Goal: Information Seeking & Learning: Learn about a topic

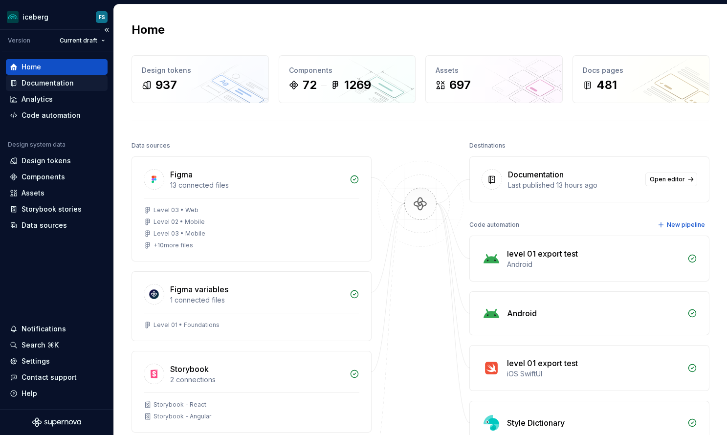
click at [42, 83] on div "Documentation" at bounding box center [48, 83] width 52 height 10
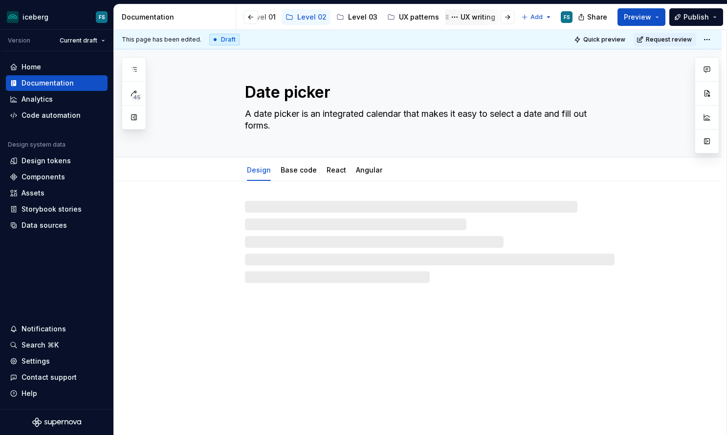
scroll to position [0, 294]
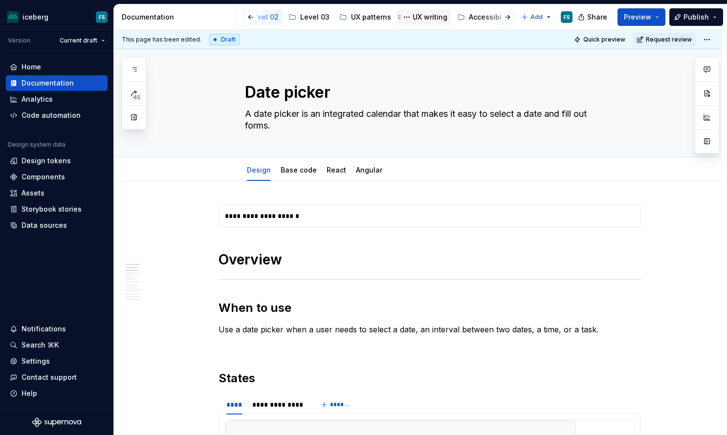
click at [416, 17] on div "UX writing" at bounding box center [430, 17] width 35 height 10
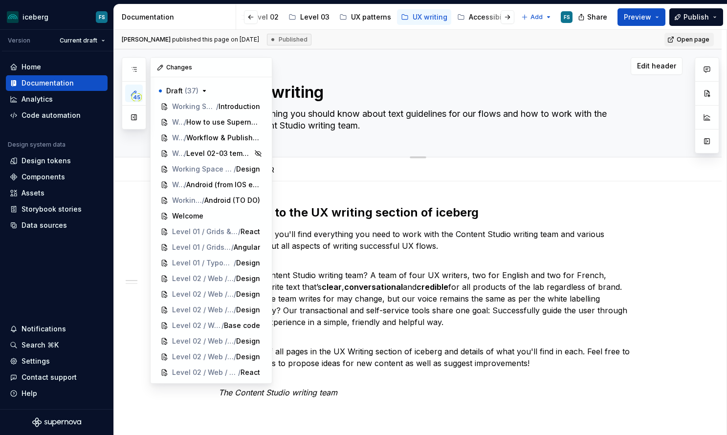
click at [138, 117] on button "button" at bounding box center [134, 118] width 18 height 18
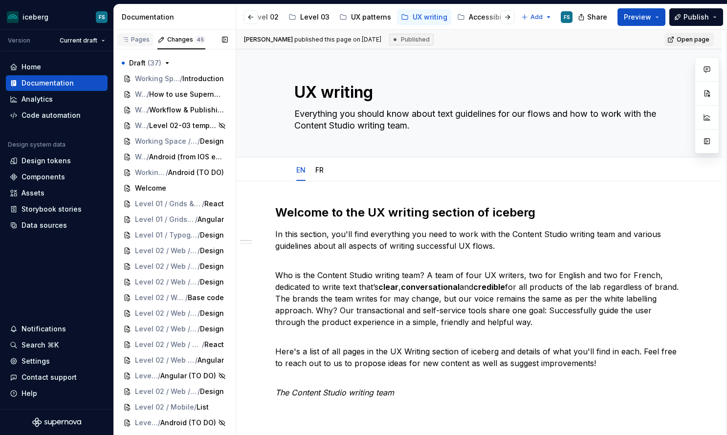
click at [142, 41] on div "Pages" at bounding box center [135, 40] width 28 height 8
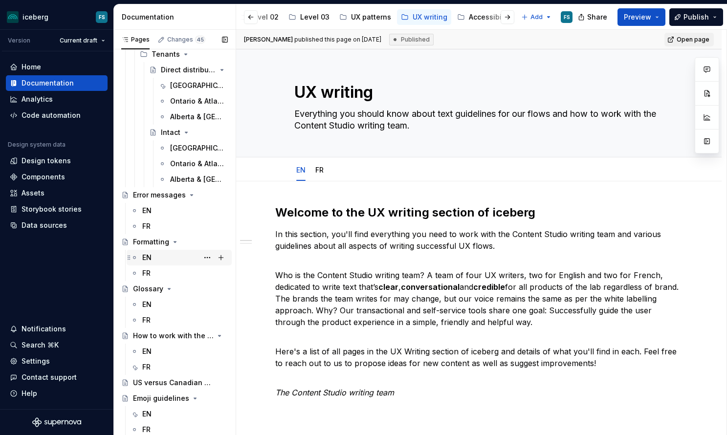
scroll to position [416, 0]
click at [155, 242] on div "Formatting" at bounding box center [151, 242] width 36 height 10
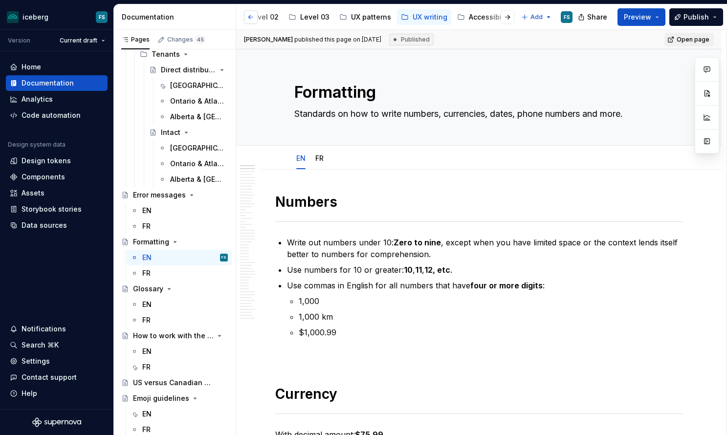
click at [250, 17] on button "button" at bounding box center [251, 17] width 14 height 14
drag, startPoint x: 226, startPoint y: 41, endPoint x: 234, endPoint y: 54, distance: 15.1
click at [226, 41] on button "button" at bounding box center [225, 40] width 14 height 14
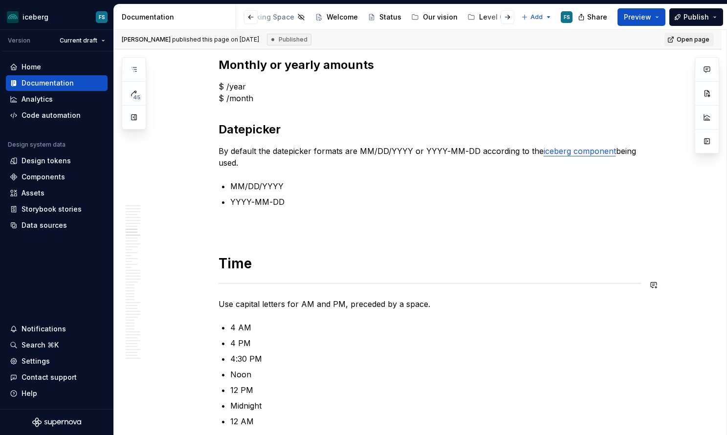
scroll to position [2110, 0]
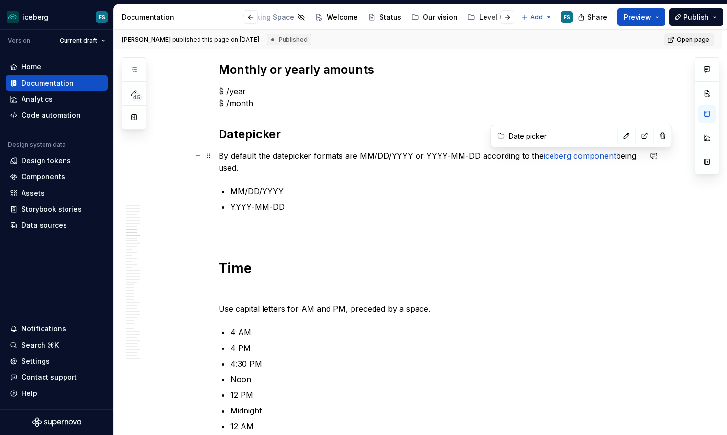
click at [584, 158] on link "iceberg component" at bounding box center [580, 156] width 72 height 10
click at [42, 326] on div "Notifications" at bounding box center [44, 329] width 44 height 10
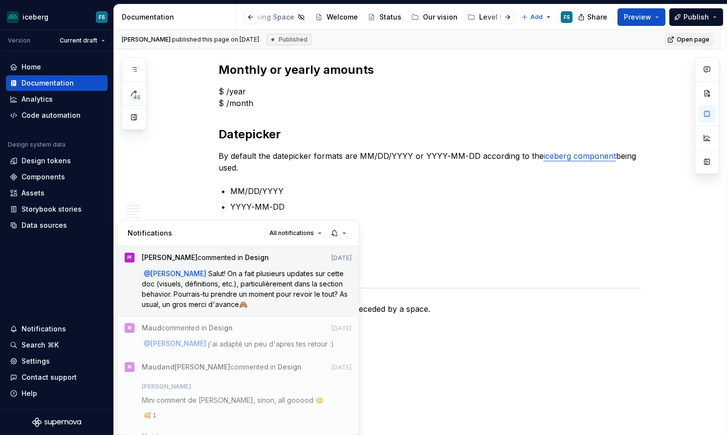
click at [220, 290] on span "Salut! On a fait plusieurs updates sur cette doc (visuels, définitions, etc.), …" at bounding box center [246, 288] width 208 height 39
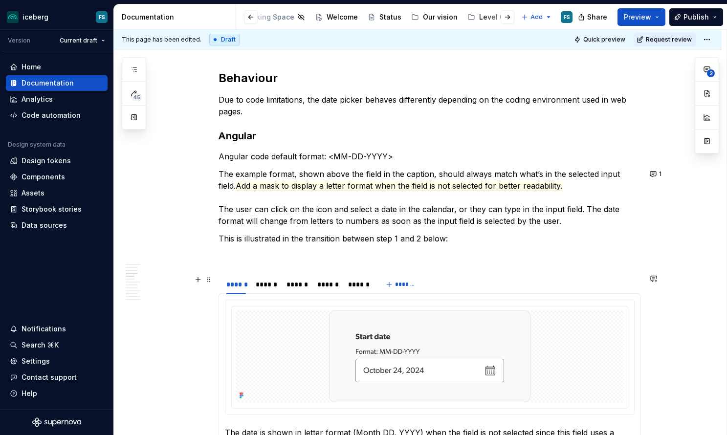
scroll to position [825, 0]
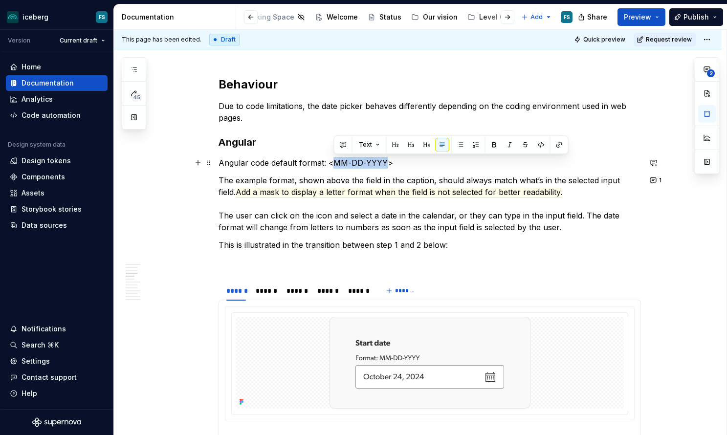
drag, startPoint x: 387, startPoint y: 163, endPoint x: 353, endPoint y: 175, distance: 35.3
click at [335, 166] on commenthighlight "MM-DD-YYYY" at bounding box center [360, 163] width 54 height 10
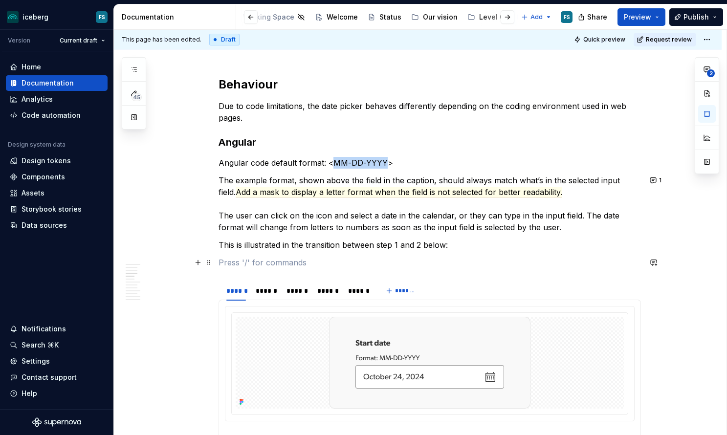
click at [488, 258] on p at bounding box center [430, 263] width 422 height 12
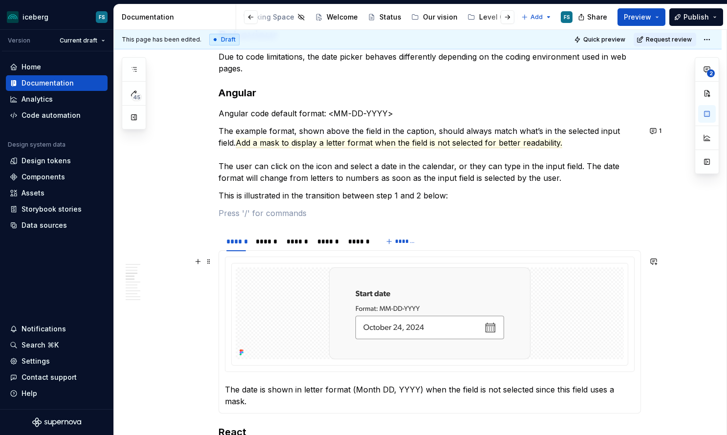
scroll to position [878, 0]
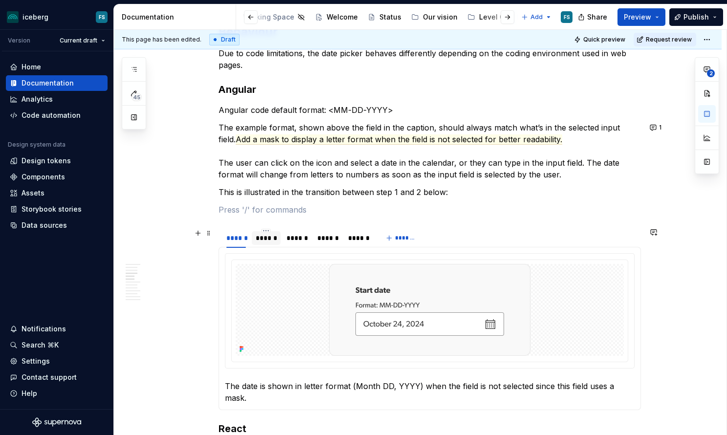
click at [268, 242] on div "******" at bounding box center [266, 238] width 21 height 10
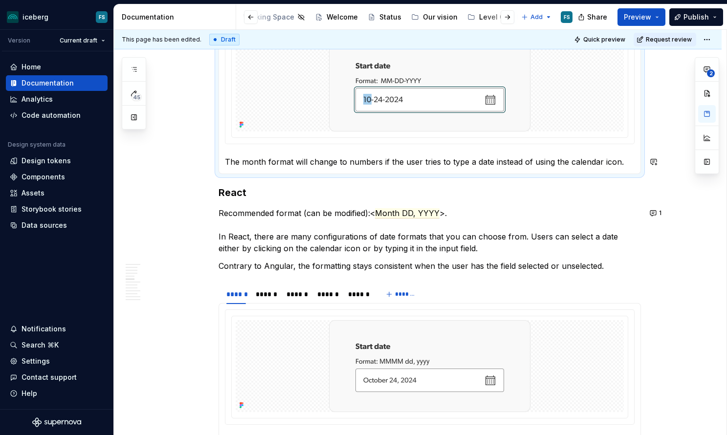
scroll to position [1103, 0]
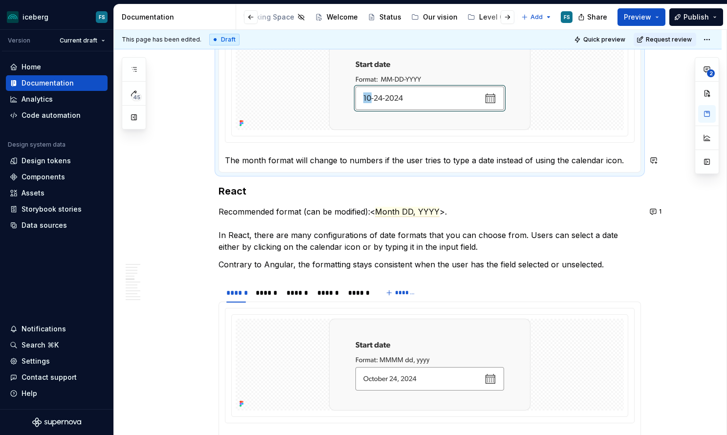
type textarea "*"
